Goal: Task Accomplishment & Management: Use online tool/utility

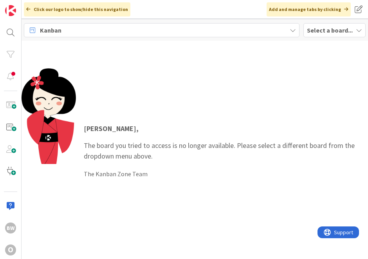
click at [333, 30] on b "Select a board..." at bounding box center [330, 30] width 46 height 8
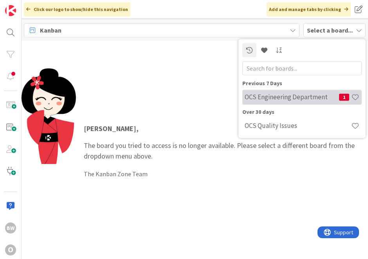
click at [294, 101] on div "OCS Engineering Department 1" at bounding box center [301, 96] width 119 height 15
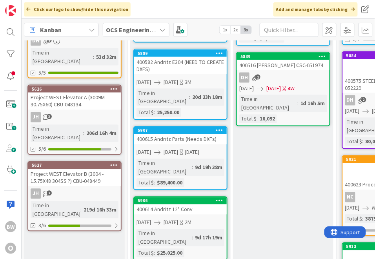
scroll to position [304, 0]
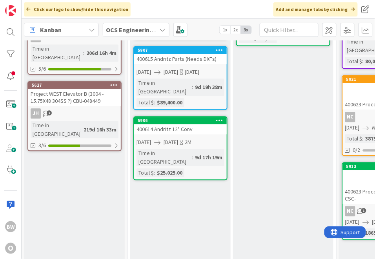
click at [201, 149] on div "Time in Column : 9d 17h 19m Total $ : $25.025.00" at bounding box center [180, 163] width 88 height 28
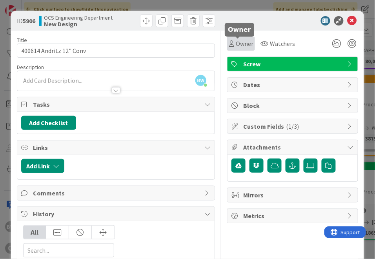
click at [236, 45] on span "Owner" at bounding box center [244, 43] width 18 height 9
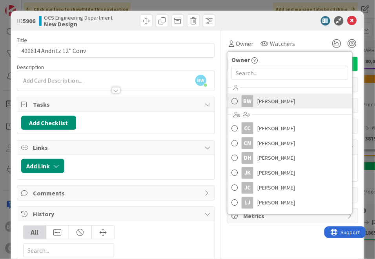
click at [271, 100] on span "[PERSON_NAME]" at bounding box center [276, 101] width 38 height 12
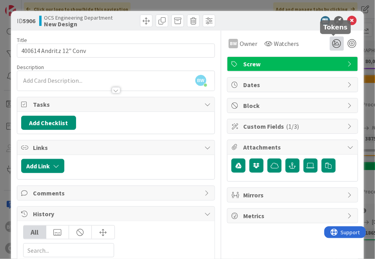
click at [333, 45] on icon at bounding box center [336, 43] width 14 height 14
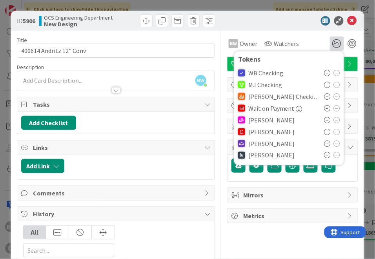
click at [251, 157] on span "[PERSON_NAME]" at bounding box center [271, 155] width 47 height 7
click at [324, 155] on icon at bounding box center [327, 155] width 6 height 6
drag, startPoint x: 279, startPoint y: 244, endPoint x: 272, endPoint y: 236, distance: 10.8
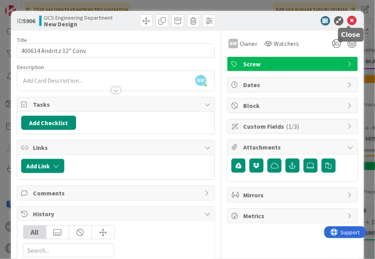
click at [347, 20] on icon at bounding box center [351, 20] width 9 height 9
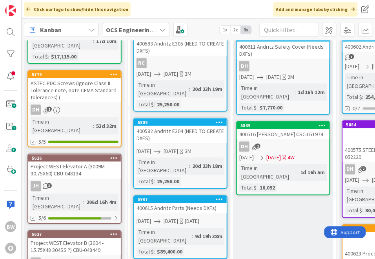
scroll to position [130, 0]
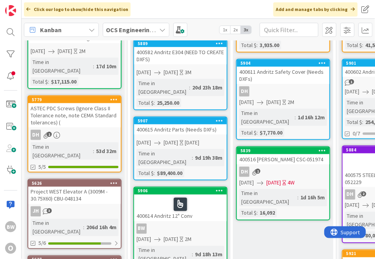
click at [204, 202] on link "5906 400614 Andritz 12" Conv BW [DATE] [DATE] 2M Time in [GEOGRAPHIC_DATA] : 9d…" at bounding box center [180, 231] width 94 height 90
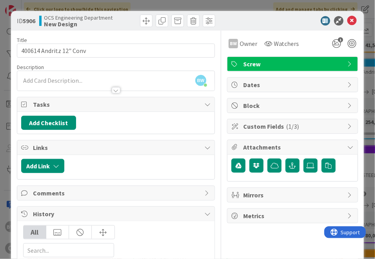
click at [301, 146] on span "Attachments" at bounding box center [293, 146] width 100 height 9
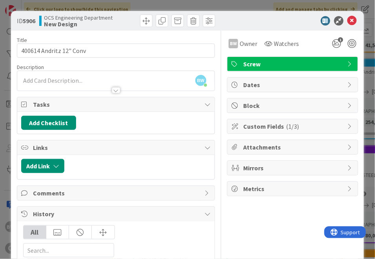
click at [301, 146] on span "Attachments" at bounding box center [293, 146] width 100 height 9
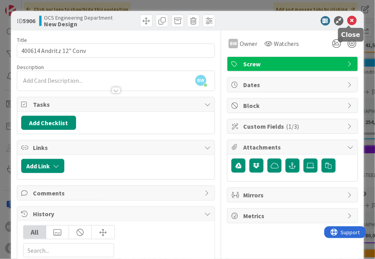
click at [349, 22] on icon at bounding box center [351, 20] width 9 height 9
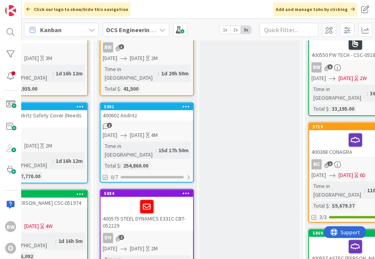
scroll to position [0, 242]
